Goal: Information Seeking & Learning: Learn about a topic

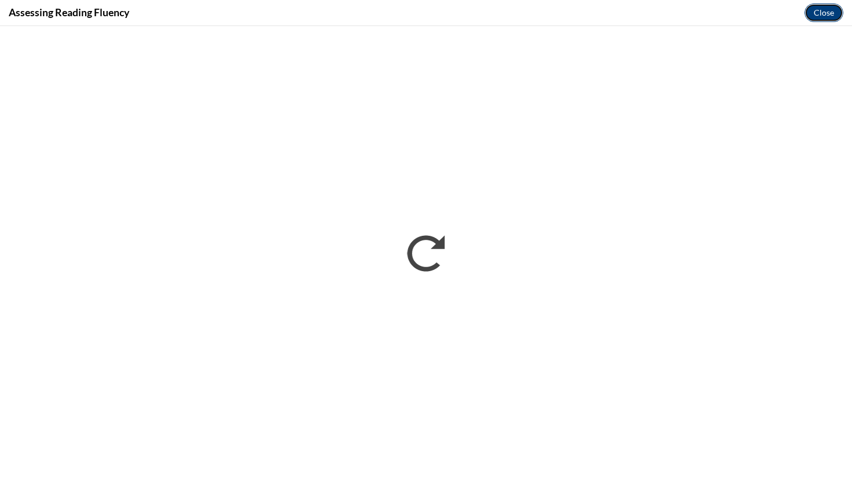
click at [823, 4] on button "Close" at bounding box center [824, 12] width 39 height 19
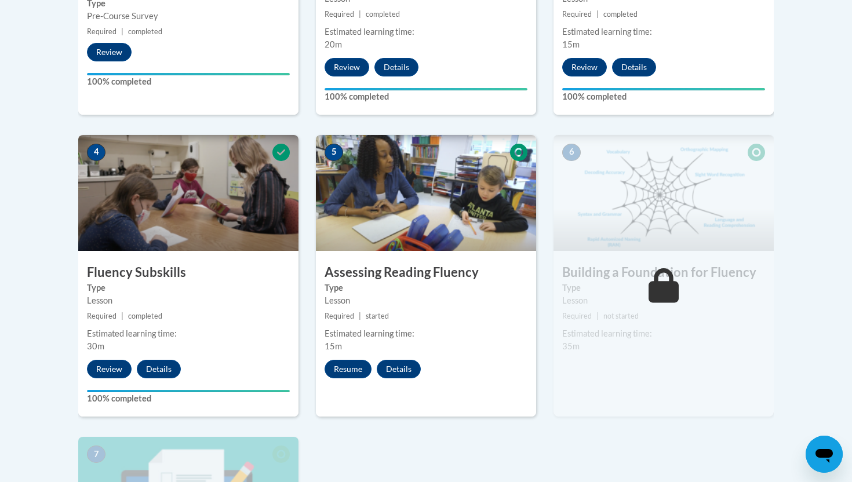
click at [659, 225] on img at bounding box center [664, 193] width 220 height 116
click at [352, 361] on button "Resume" at bounding box center [348, 369] width 47 height 19
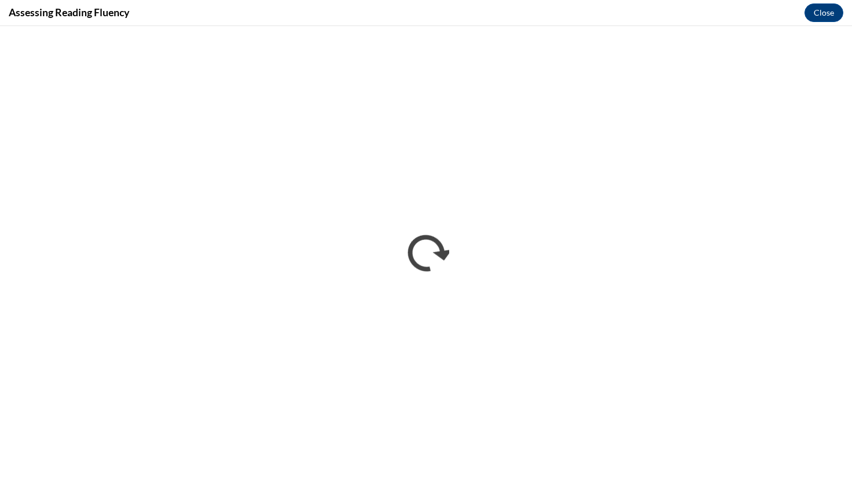
click at [828, 1] on div "Assessing Reading Fluency Close" at bounding box center [426, 13] width 852 height 26
click at [828, 6] on button "Close" at bounding box center [824, 12] width 39 height 19
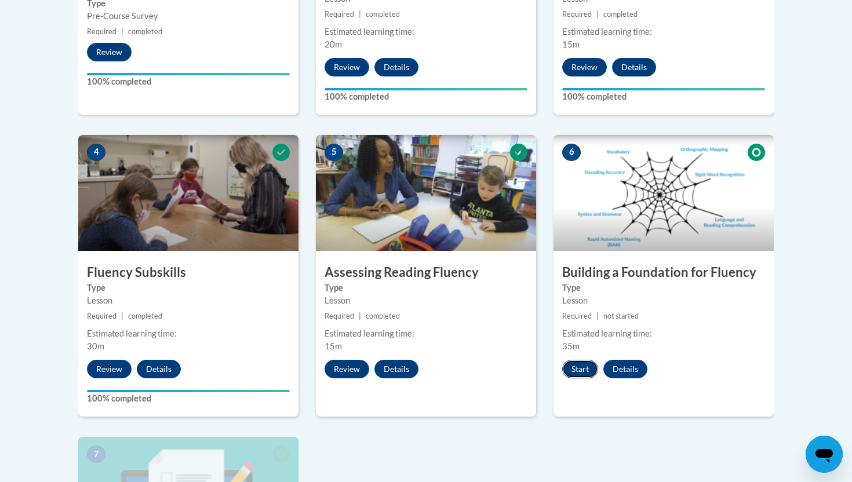
click at [580, 375] on button "Start" at bounding box center [580, 369] width 36 height 19
